Goal: Transaction & Acquisition: Purchase product/service

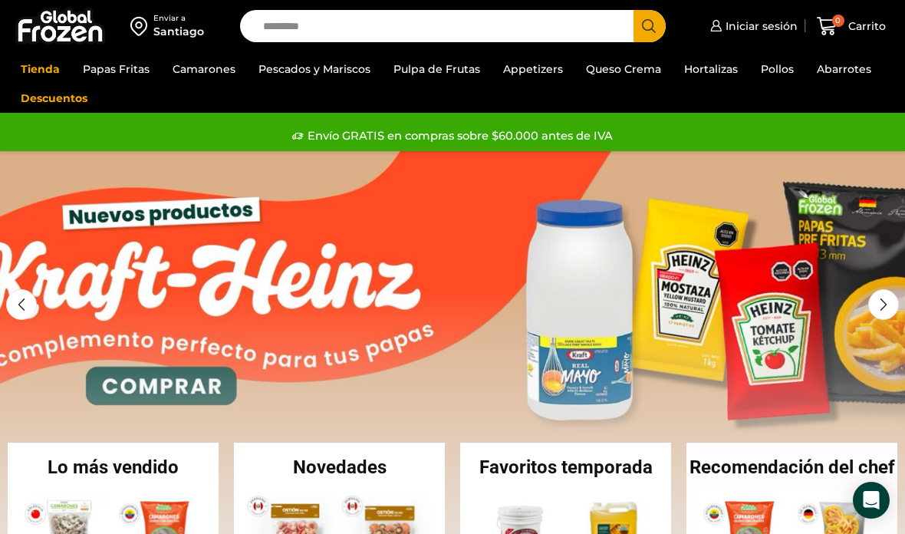
click at [0, 0] on link "Camarones Crudos Pelados sin Vena" at bounding box center [0, 0] width 0 height 0
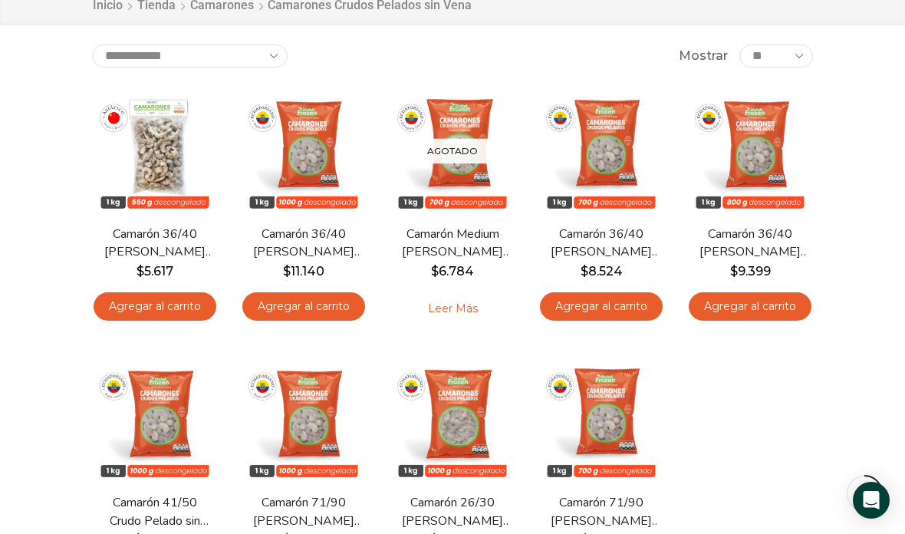
scroll to position [191, 0]
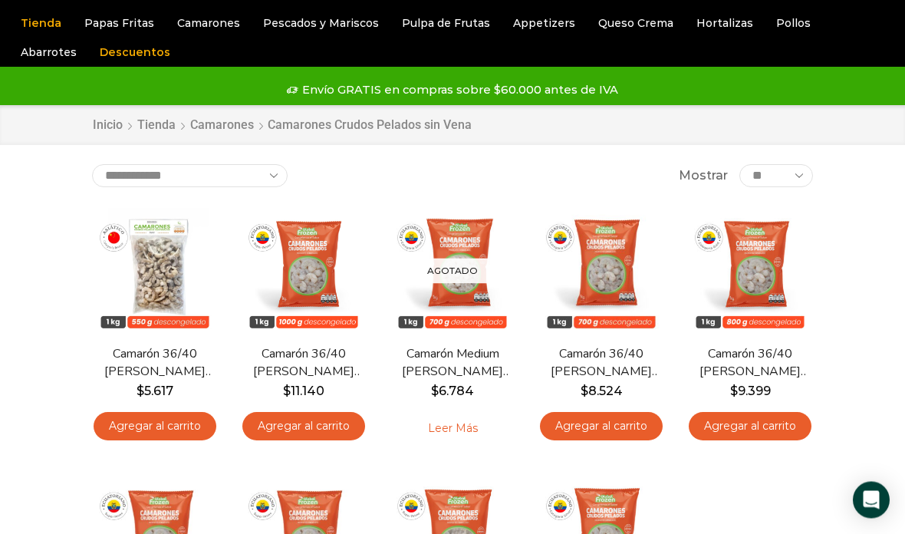
scroll to position [0, 0]
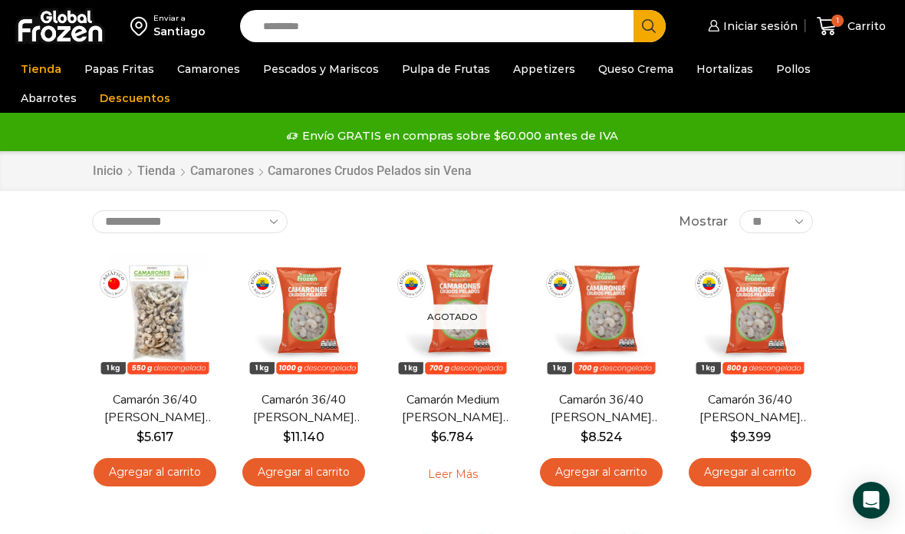
click at [0, 0] on link "Atún" at bounding box center [0, 0] width 0 height 0
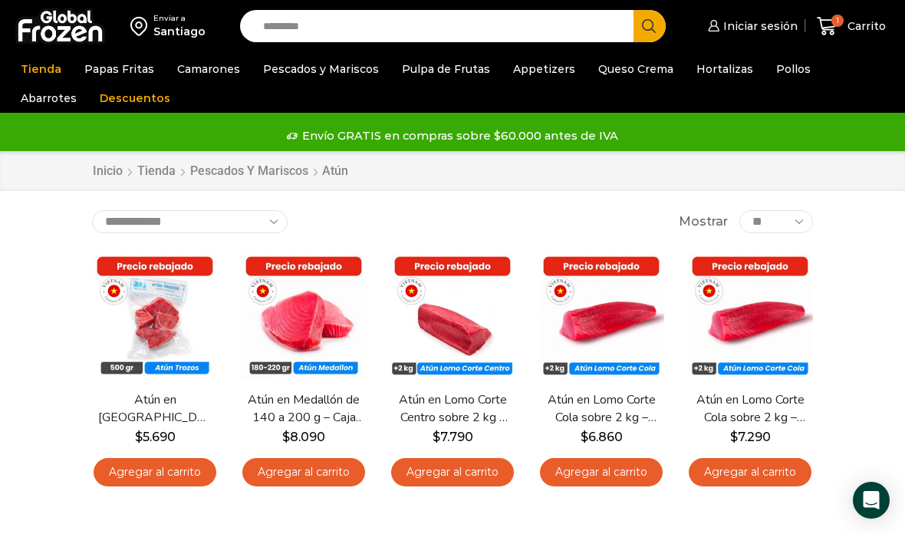
click at [464, 341] on span "Vista Rápida" at bounding box center [452, 354] width 94 height 27
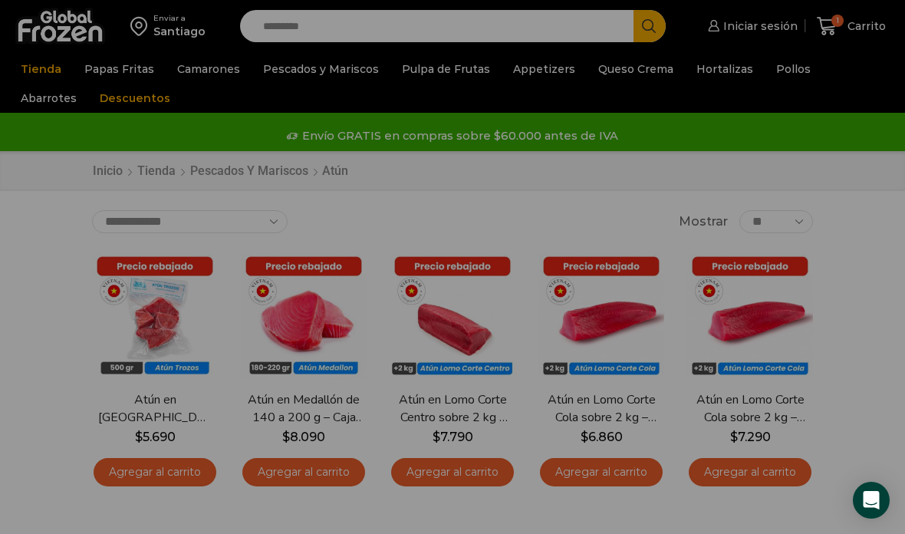
click at [343, 414] on link "Atún en Medallón de 140 a 200 g – Caja 5 kg" at bounding box center [304, 408] width 114 height 35
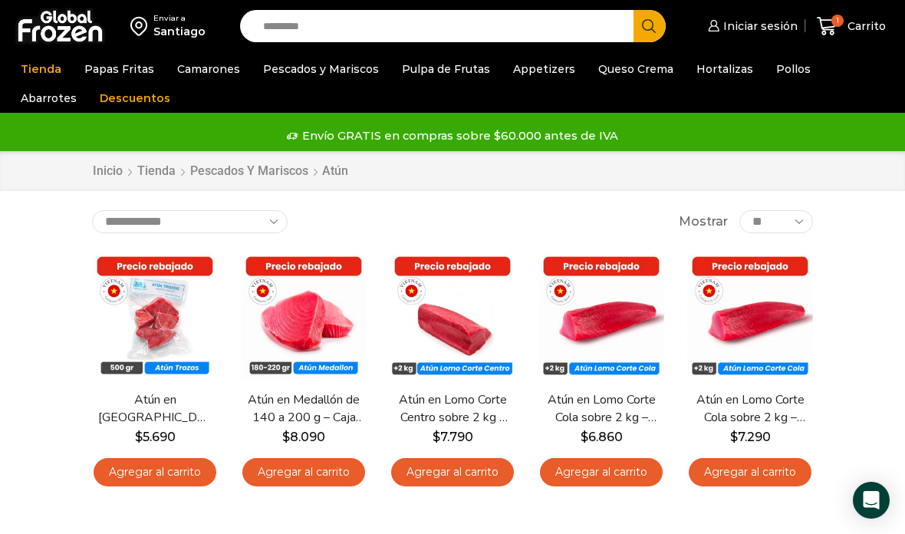
click at [322, 403] on link "Atún en Medallón de 140 a 200 g – Caja 5 kg" at bounding box center [304, 408] width 114 height 35
click at [313, 433] on bdi "$ 8.090" at bounding box center [303, 437] width 43 height 15
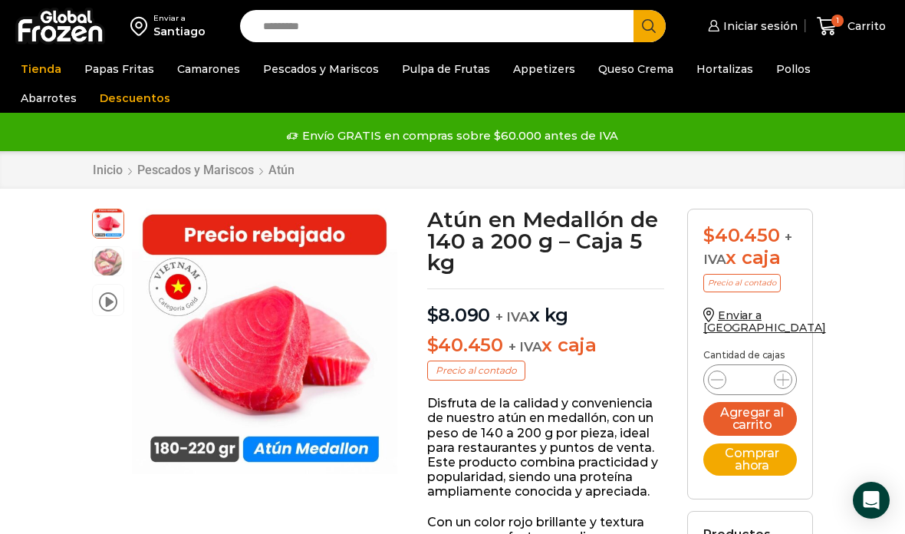
click at [753, 417] on button "Agregar al carrito" at bounding box center [751, 419] width 94 height 34
click at [864, 28] on div "2 Carrito 2 2 Shopping Cart 1 × $ $" at bounding box center [851, 26] width 77 height 36
click at [837, 32] on icon at bounding box center [827, 26] width 21 height 21
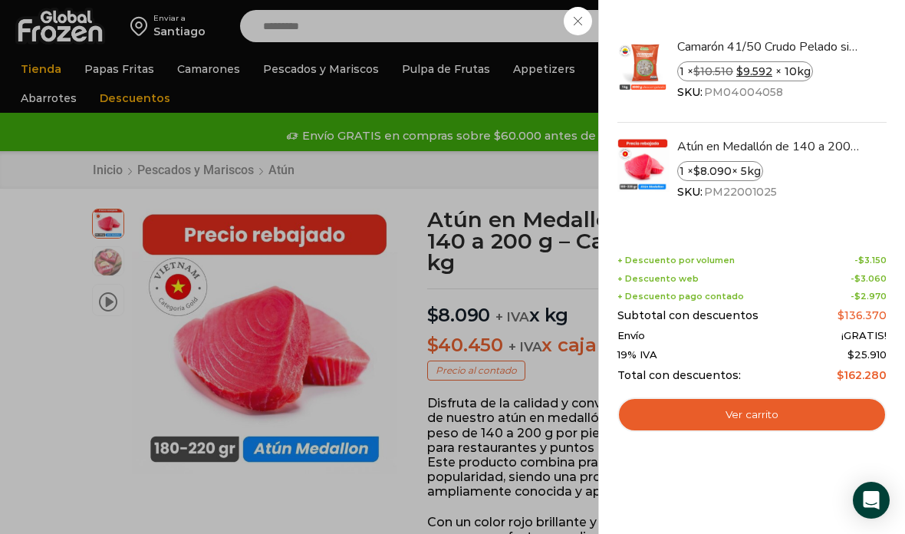
click at [779, 416] on link "Ver carrito" at bounding box center [752, 414] width 269 height 35
click at [788, 423] on link "Ver carrito" at bounding box center [752, 414] width 269 height 35
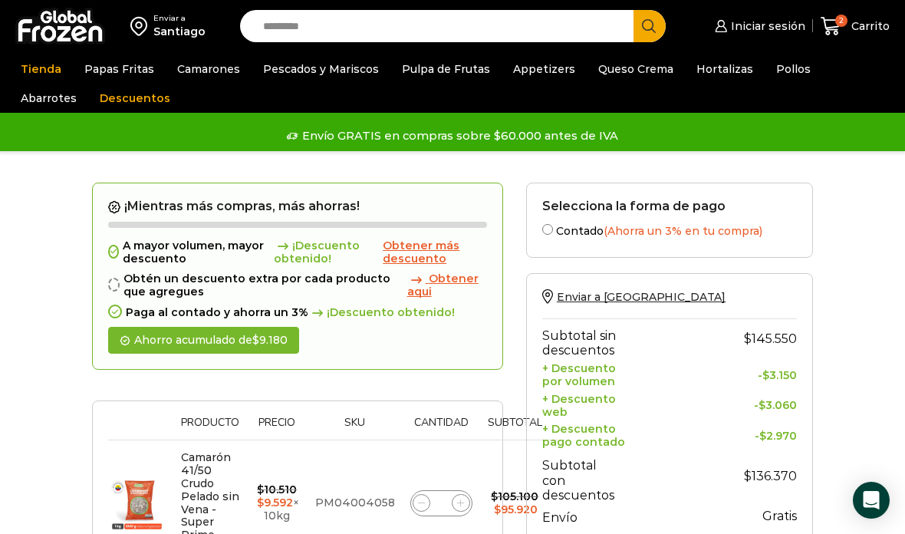
click at [0, 0] on link "Pulpo" at bounding box center [0, 0] width 0 height 0
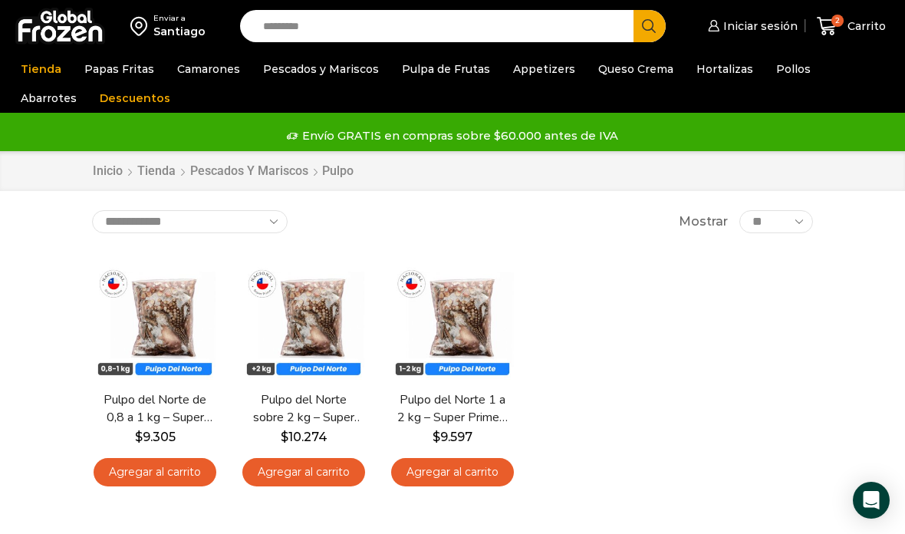
click at [318, 414] on link "Pulpo del Norte sobre 2 kg – Super Prime – Caja 15 kg" at bounding box center [304, 408] width 114 height 35
click at [311, 417] on link "Pulpo del Norte sobre 2 kg – Super Prime – Caja 15 kg" at bounding box center [304, 408] width 114 height 35
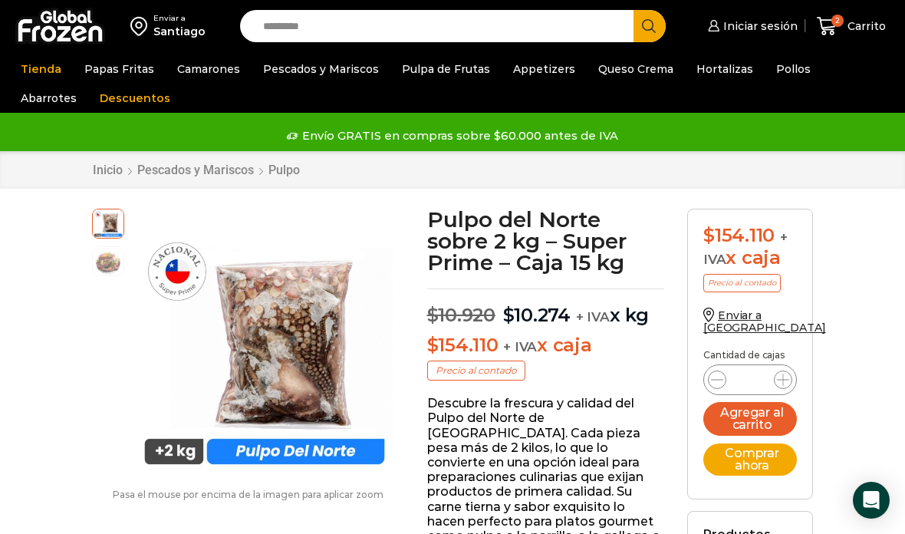
click at [92, 87] on link "Descuentos" at bounding box center [135, 98] width 86 height 29
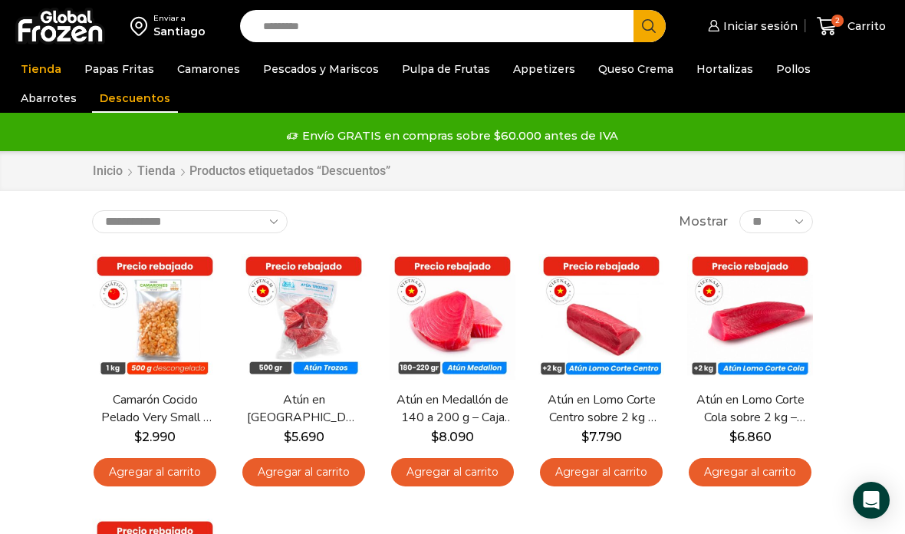
click at [857, 31] on span "Carrito" at bounding box center [865, 25] width 42 height 15
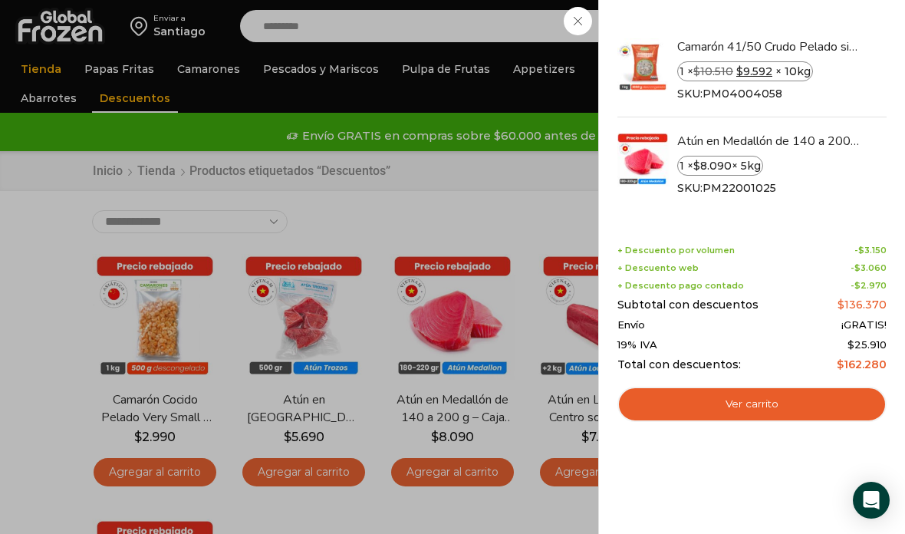
click at [786, 407] on link "Ver carrito" at bounding box center [752, 404] width 269 height 35
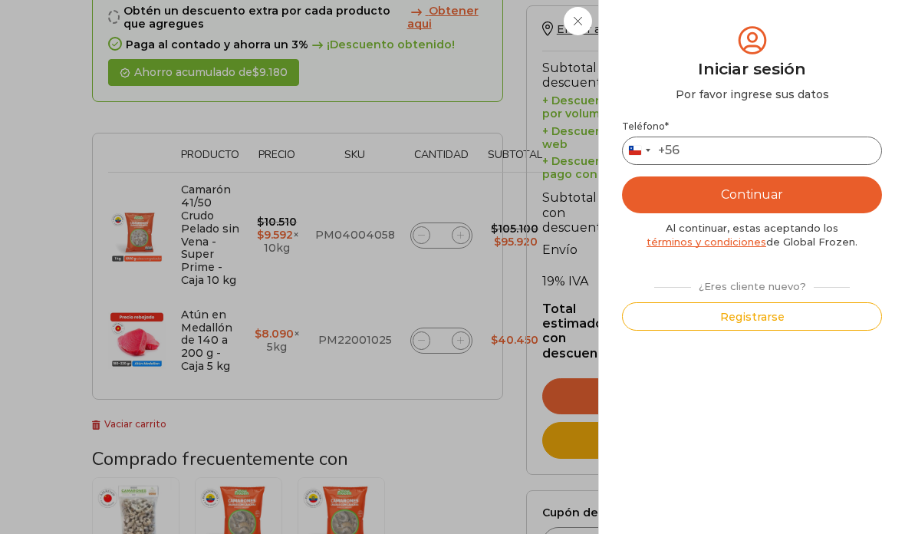
click at [809, 153] on input "Teléfono *" at bounding box center [752, 151] width 260 height 28
type input "*********"
click at [817, 188] on button "Continuar" at bounding box center [752, 194] width 260 height 37
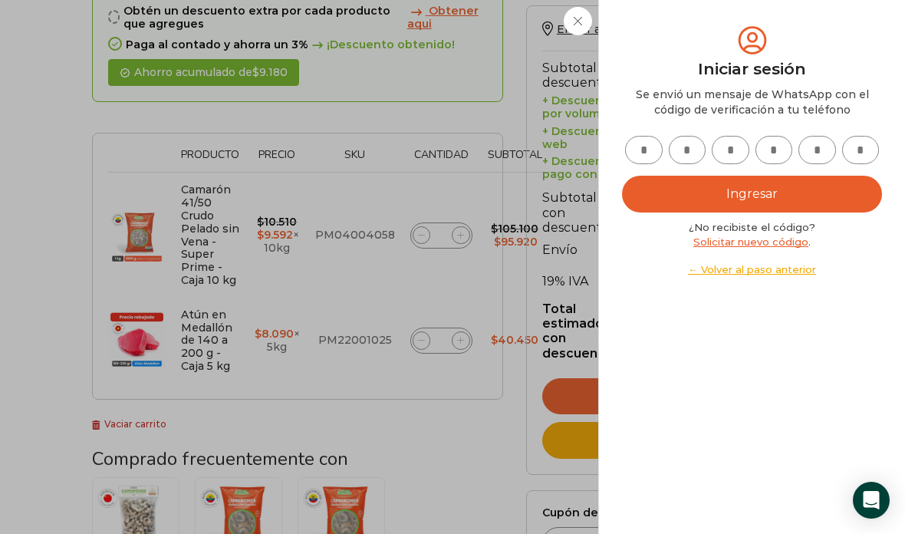
click at [661, 151] on input "text" at bounding box center [644, 150] width 38 height 28
type input "*"
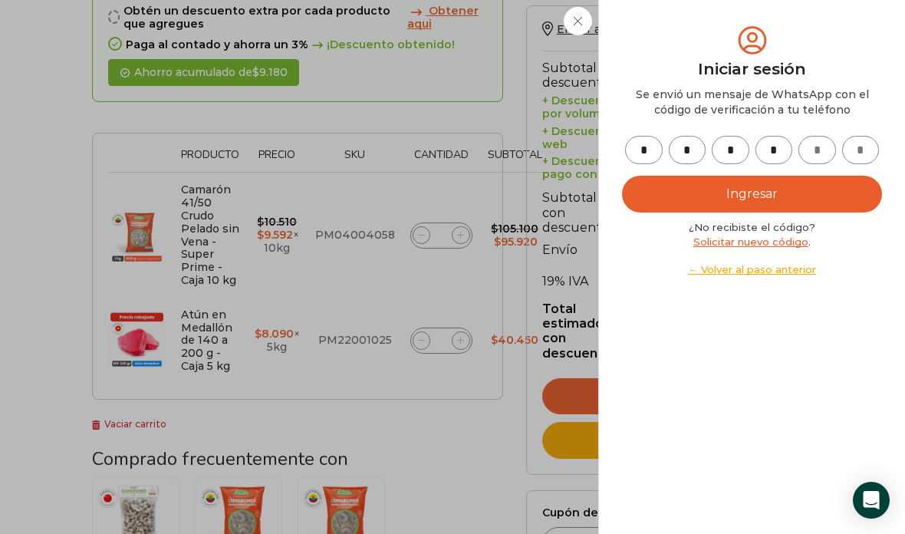
type input "*"
click at [818, 196] on button "Ingresar" at bounding box center [752, 194] width 260 height 37
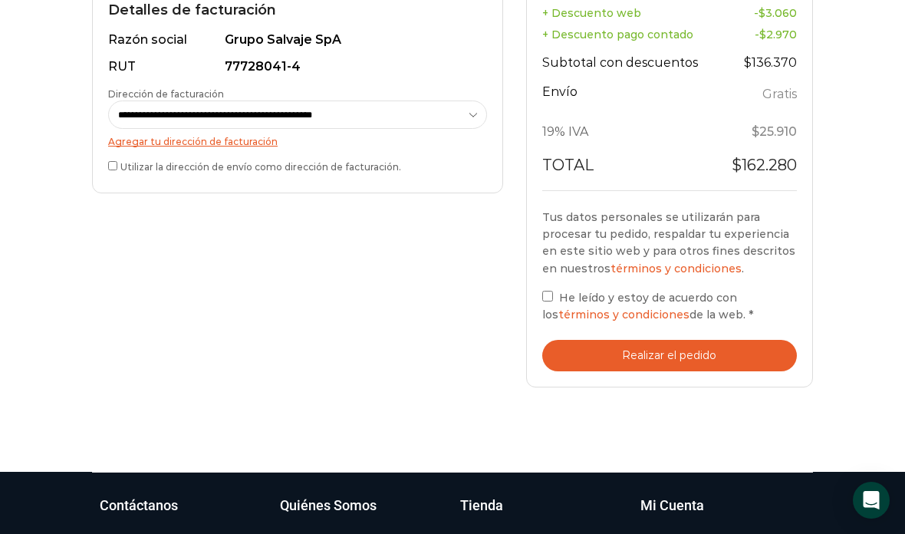
scroll to position [572, 0]
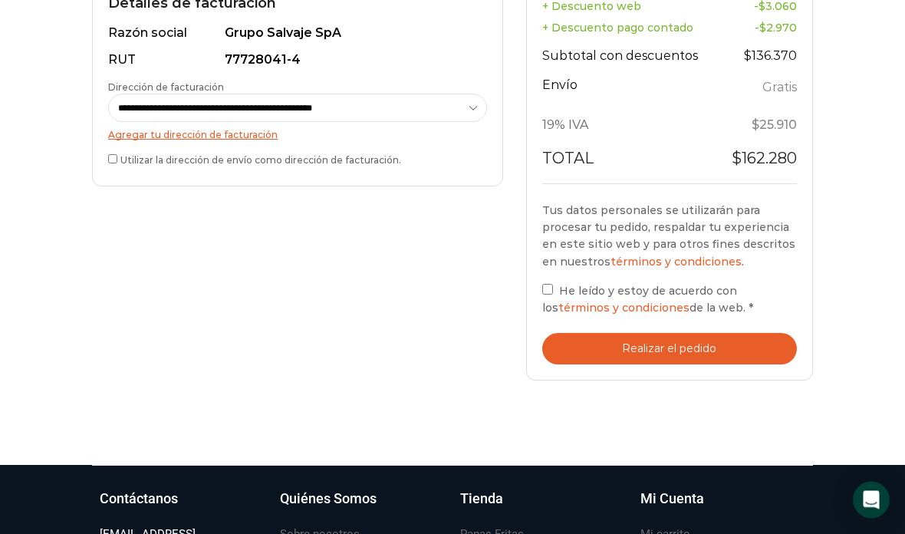
click at [711, 351] on button "Realizar el pedido" at bounding box center [669, 349] width 255 height 31
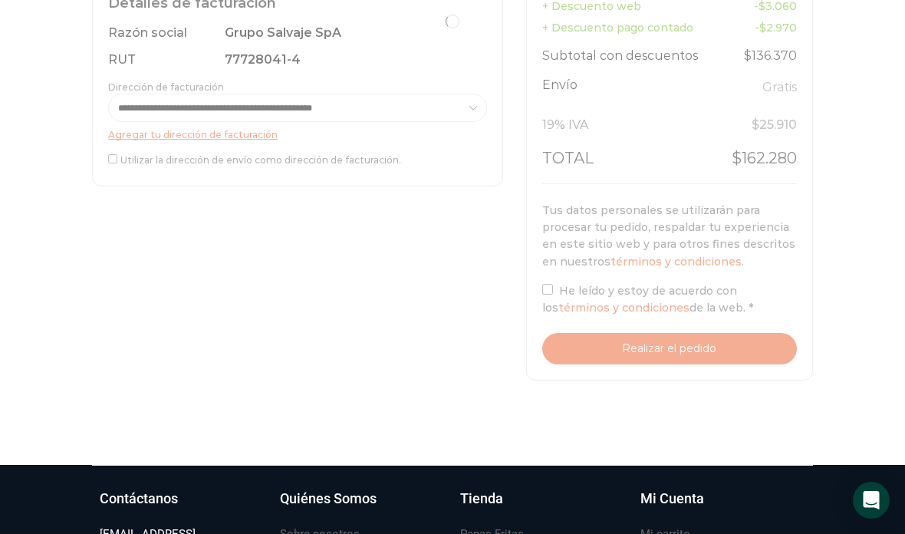
scroll to position [635, 0]
